Goal: Transaction & Acquisition: Obtain resource

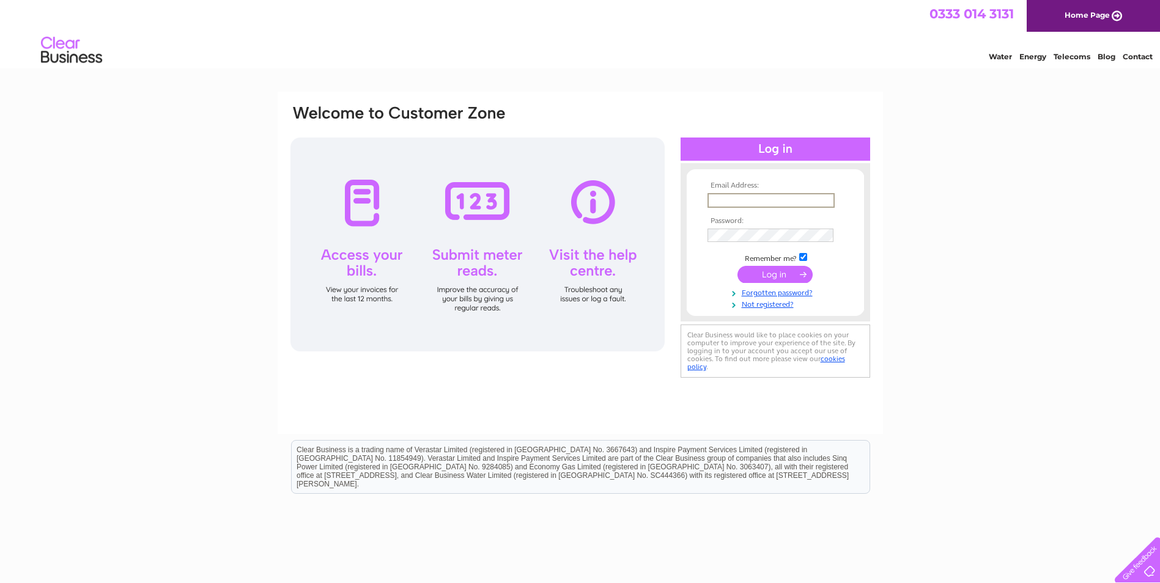
click at [734, 193] on input "text" at bounding box center [771, 200] width 127 height 15
type input "thomasgellifawr@gmail.com"
click at [738, 266] on input "submit" at bounding box center [775, 274] width 75 height 17
click at [779, 276] on input "submit" at bounding box center [775, 273] width 75 height 17
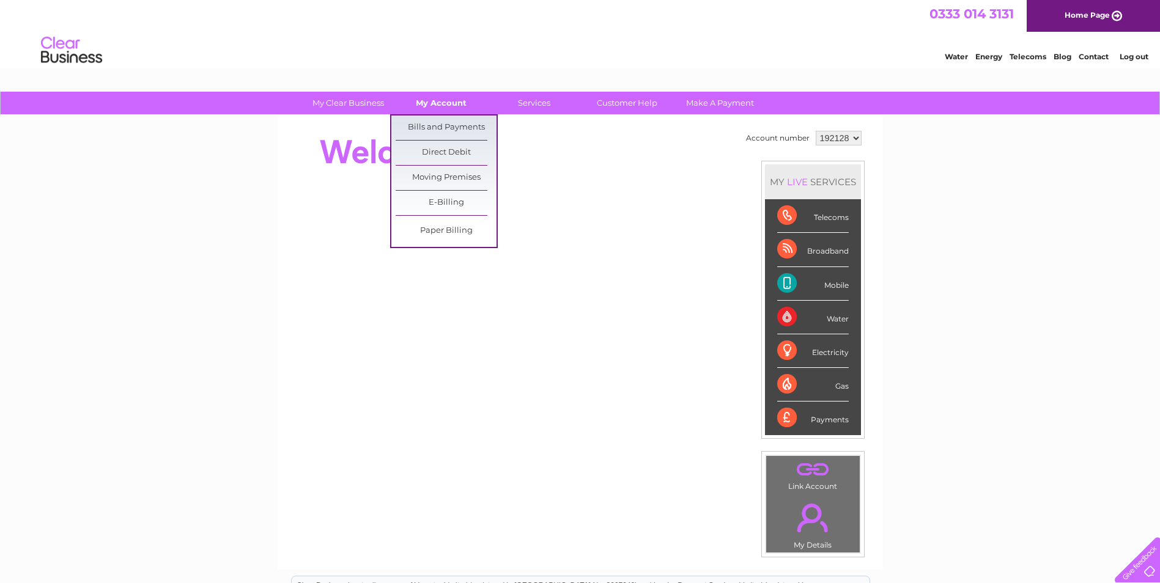
click at [441, 106] on link "My Account" at bounding box center [441, 103] width 101 height 23
click at [444, 125] on link "Bills and Payments" at bounding box center [446, 128] width 101 height 24
click at [457, 125] on link "Bills and Payments" at bounding box center [446, 128] width 101 height 24
click at [458, 127] on link "Bills and Payments" at bounding box center [446, 128] width 101 height 24
click at [460, 202] on link "E-Billing" at bounding box center [446, 203] width 101 height 24
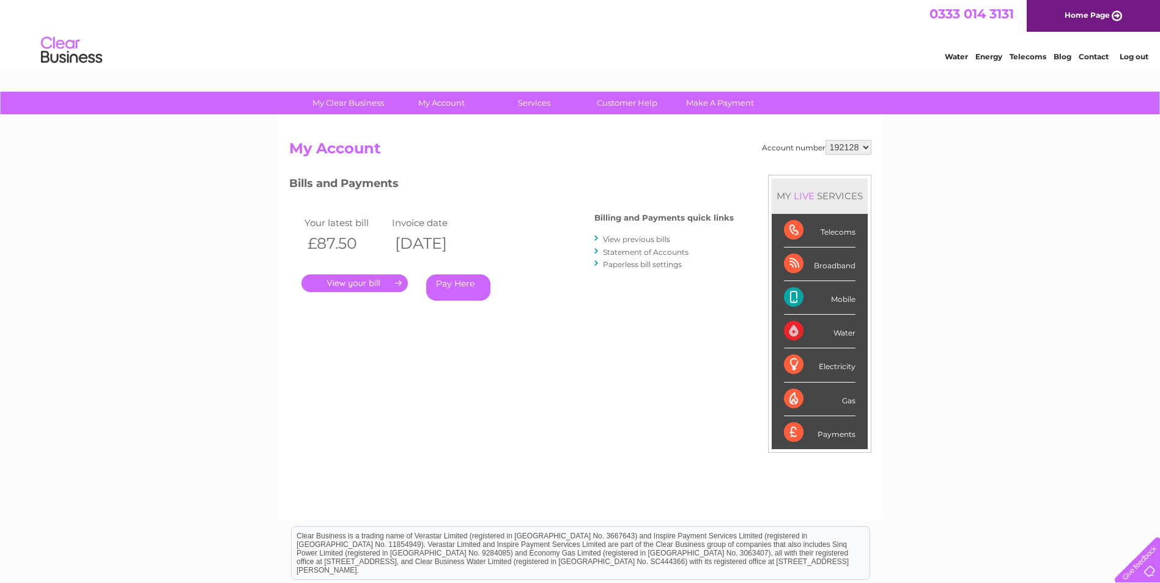
click at [648, 240] on link "View previous bills" at bounding box center [636, 239] width 67 height 9
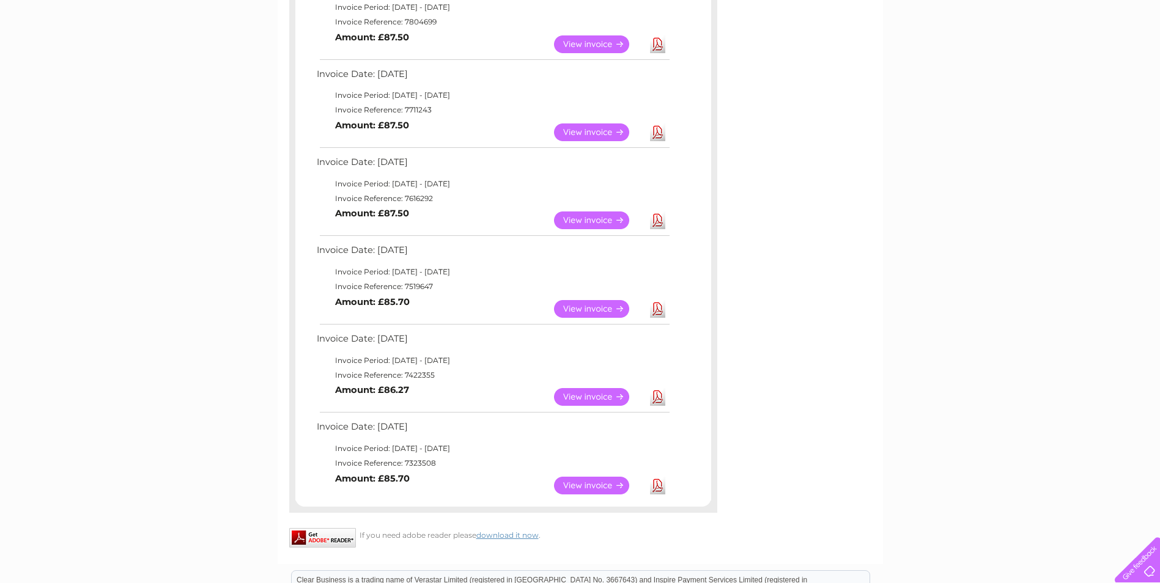
scroll to position [183, 0]
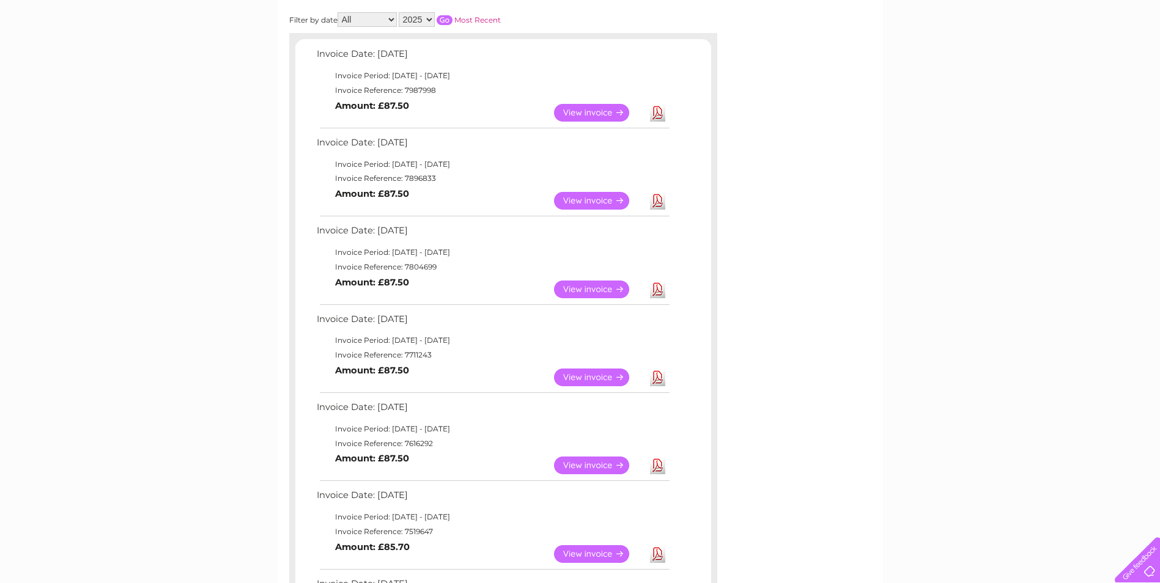
click at [654, 379] on link "Download" at bounding box center [657, 378] width 15 height 18
click at [657, 287] on link "Download" at bounding box center [657, 290] width 15 height 18
click at [664, 199] on link "Download" at bounding box center [657, 201] width 15 height 18
click at [660, 200] on link "Download" at bounding box center [657, 201] width 15 height 18
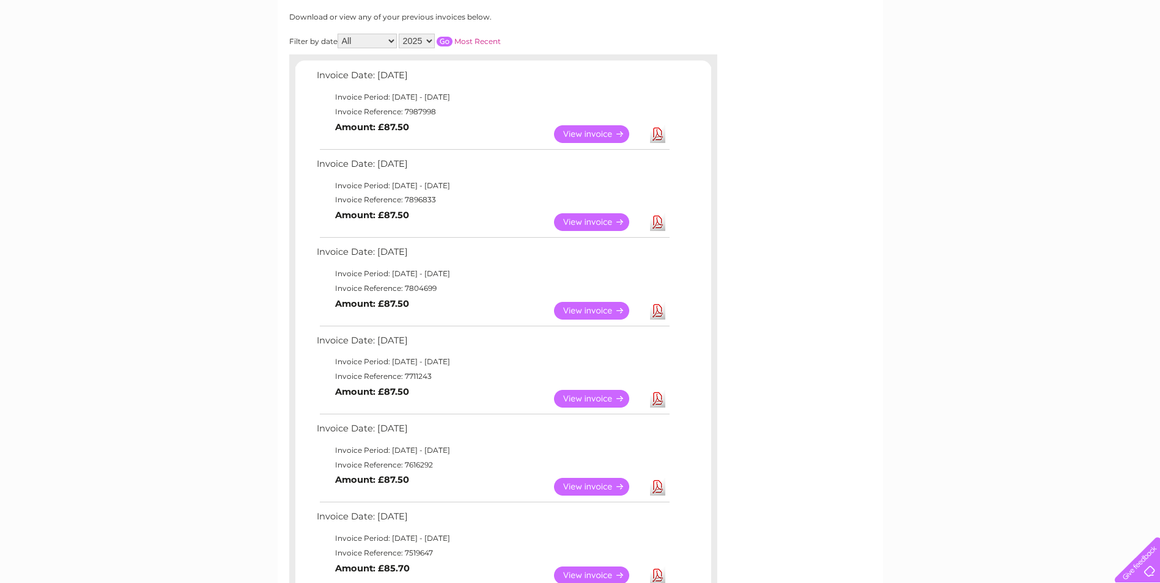
scroll to position [122, 0]
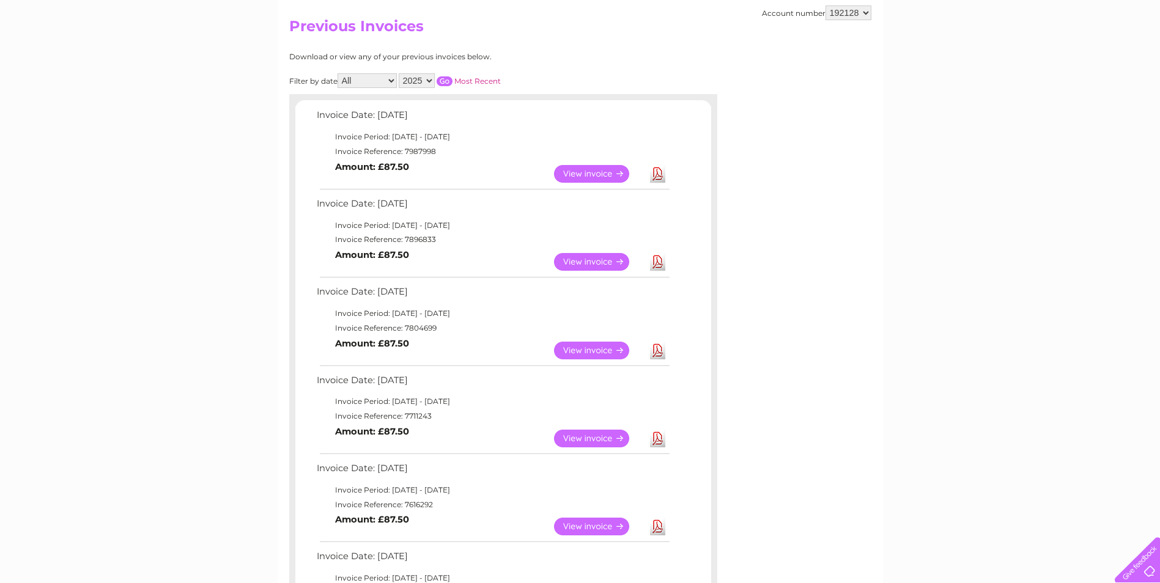
click at [429, 79] on select "2025 2024 2023 2022" at bounding box center [417, 80] width 36 height 15
click at [400, 73] on select "2025 2024 2023 2022" at bounding box center [417, 80] width 36 height 15
click at [450, 76] on input "button" at bounding box center [445, 81] width 16 height 10
click at [446, 81] on input "button" at bounding box center [445, 81] width 16 height 10
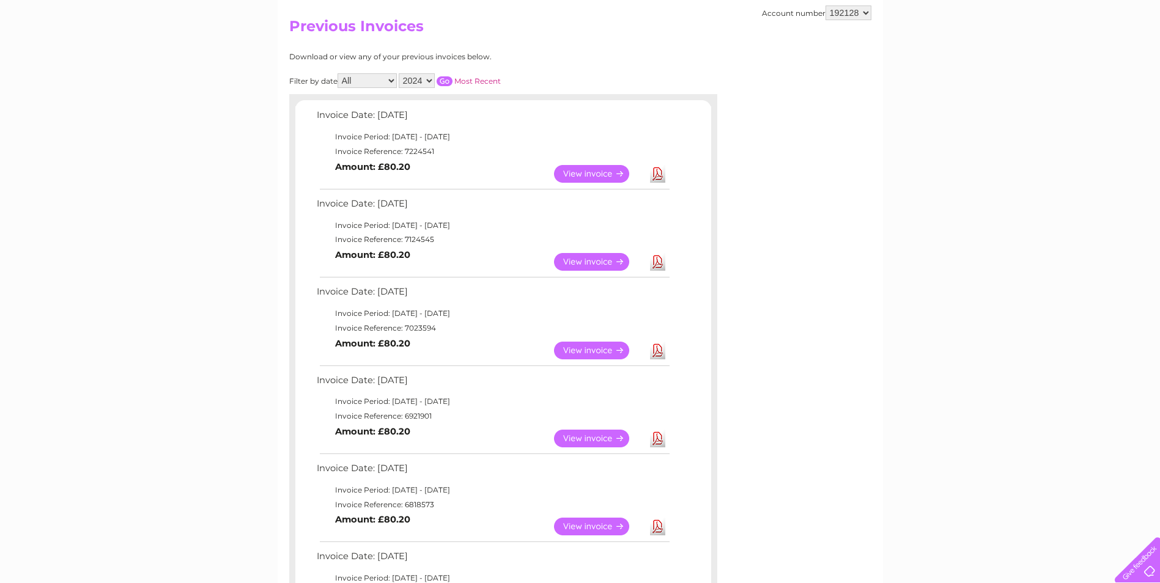
click at [394, 78] on select "All January February March April May June July August September October Novembe…" at bounding box center [367, 80] width 59 height 15
click at [440, 80] on input "button" at bounding box center [445, 81] width 16 height 10
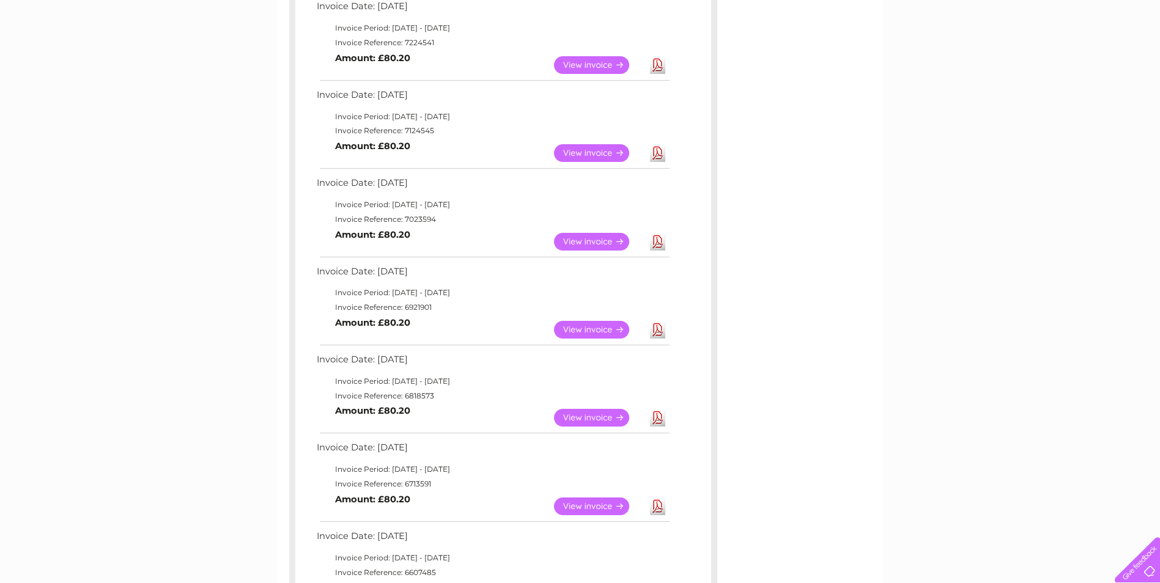
scroll to position [0, 0]
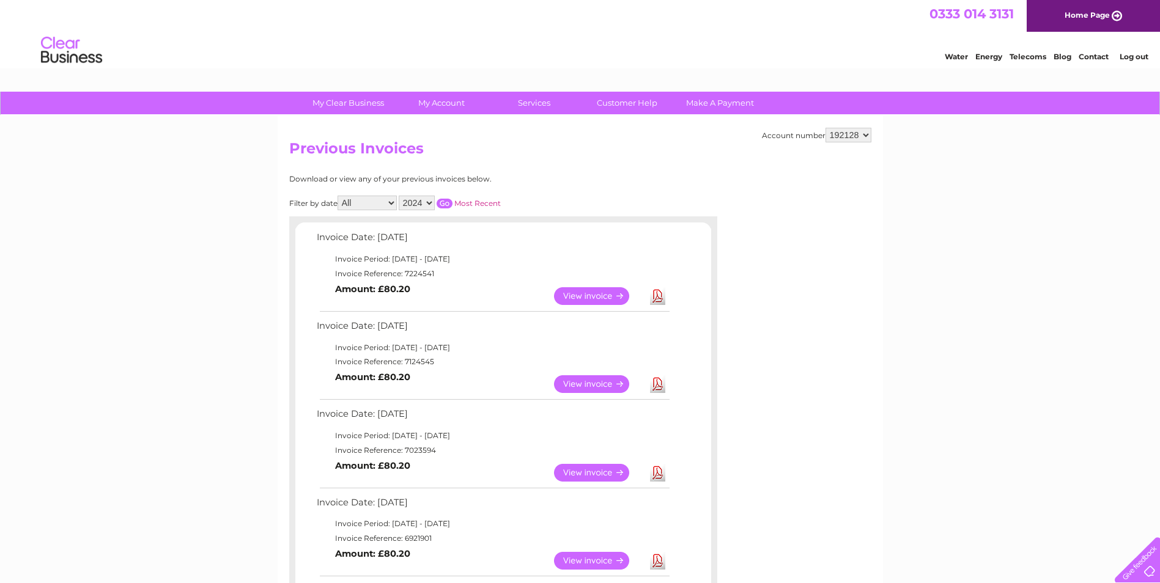
click at [429, 202] on select "2025 2024 2023 2022" at bounding box center [417, 203] width 36 height 15
select select "2025"
click at [400, 196] on select "2025 2024 2023 2022" at bounding box center [417, 203] width 36 height 15
click at [445, 199] on input "button" at bounding box center [445, 204] width 16 height 10
click at [1135, 59] on link "Log out" at bounding box center [1134, 56] width 29 height 9
